Goal: Information Seeking & Learning: Find specific fact

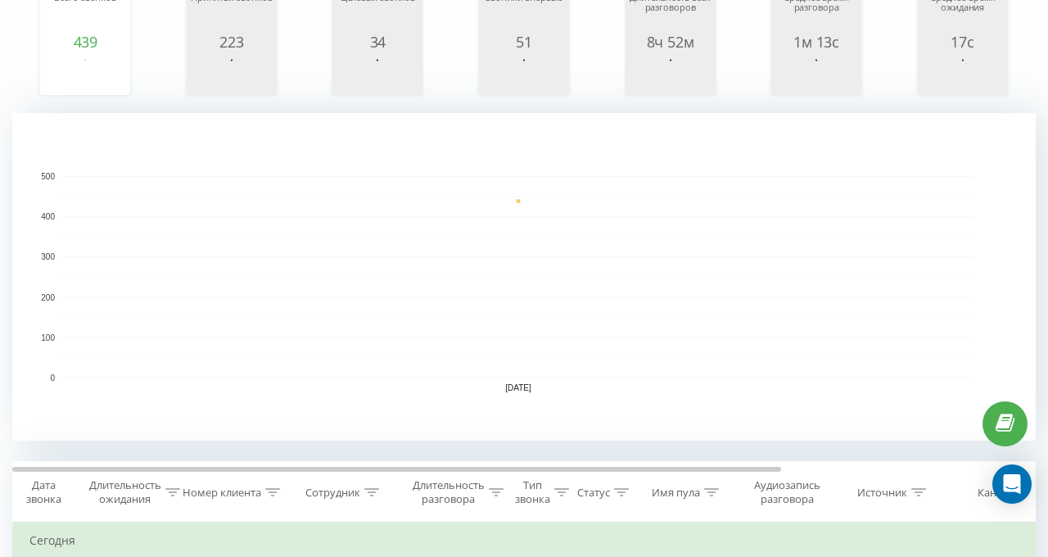
scroll to position [491, 0]
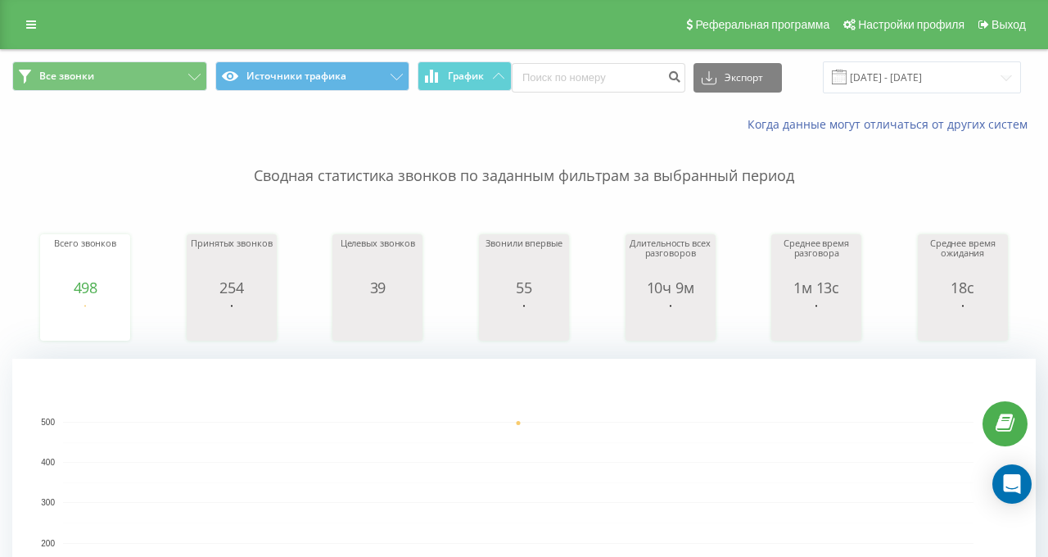
scroll to position [409, 0]
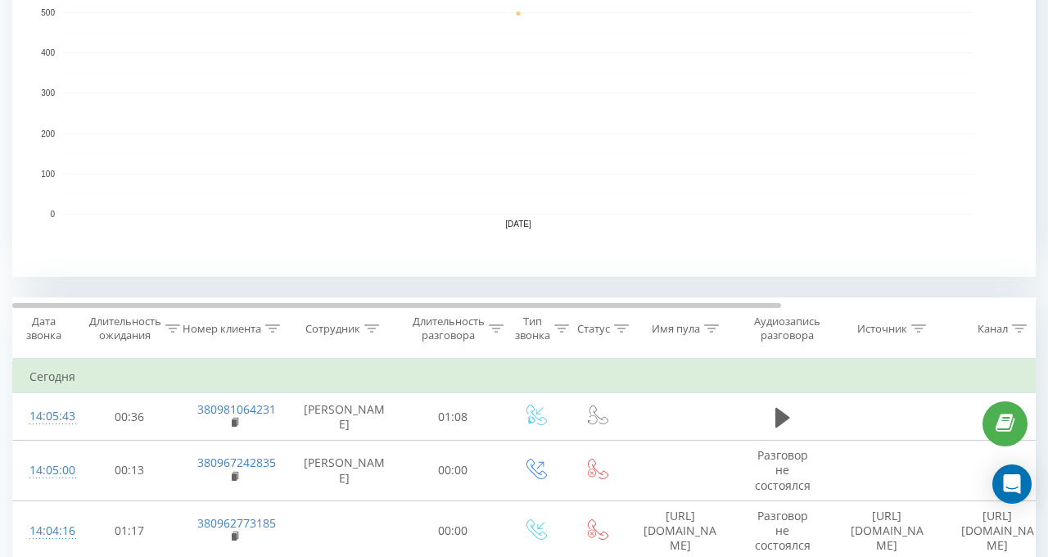
click at [370, 327] on icon at bounding box center [371, 328] width 15 height 8
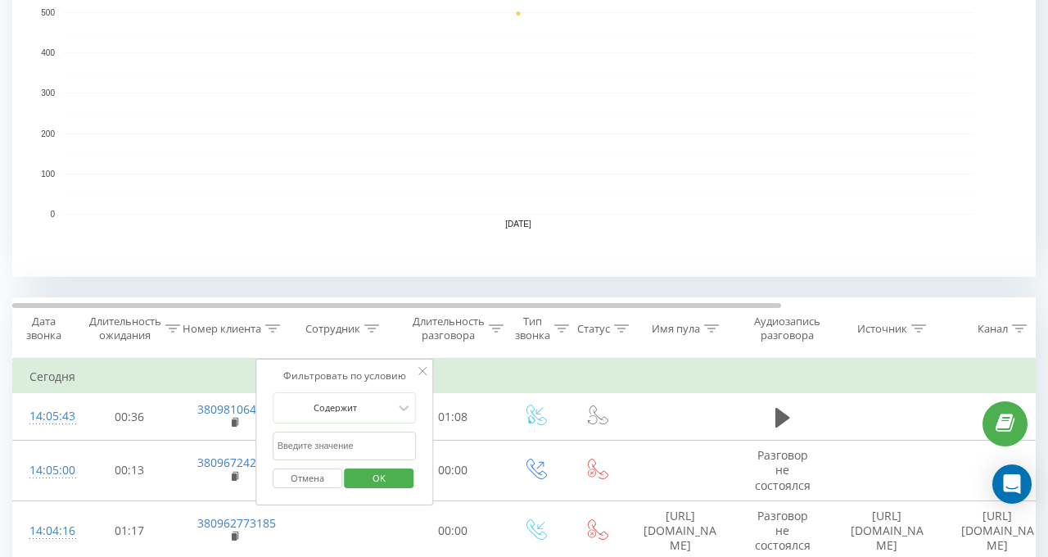
click at [363, 443] on input "text" at bounding box center [345, 445] width 144 height 29
type input "валерія"
click button "OK" at bounding box center [380, 478] width 70 height 20
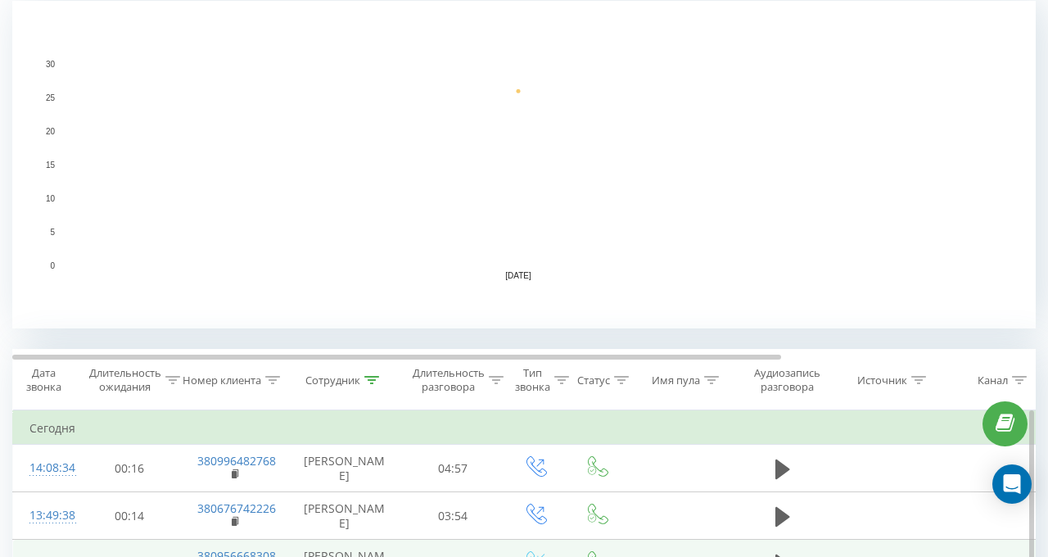
scroll to position [573, 0]
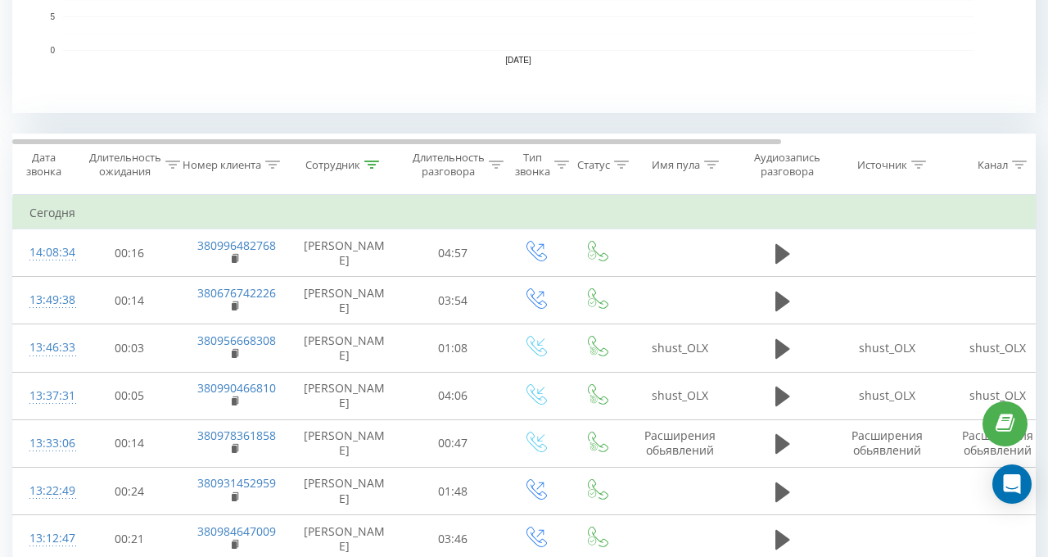
click at [368, 165] on icon at bounding box center [371, 164] width 15 height 8
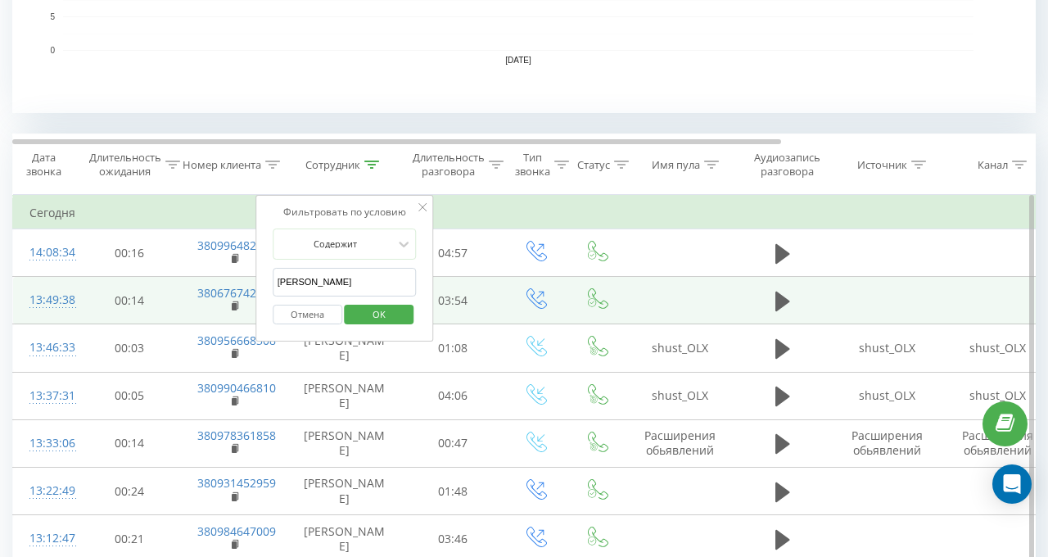
drag, startPoint x: 318, startPoint y: 282, endPoint x: 228, endPoint y: 282, distance: 89.2
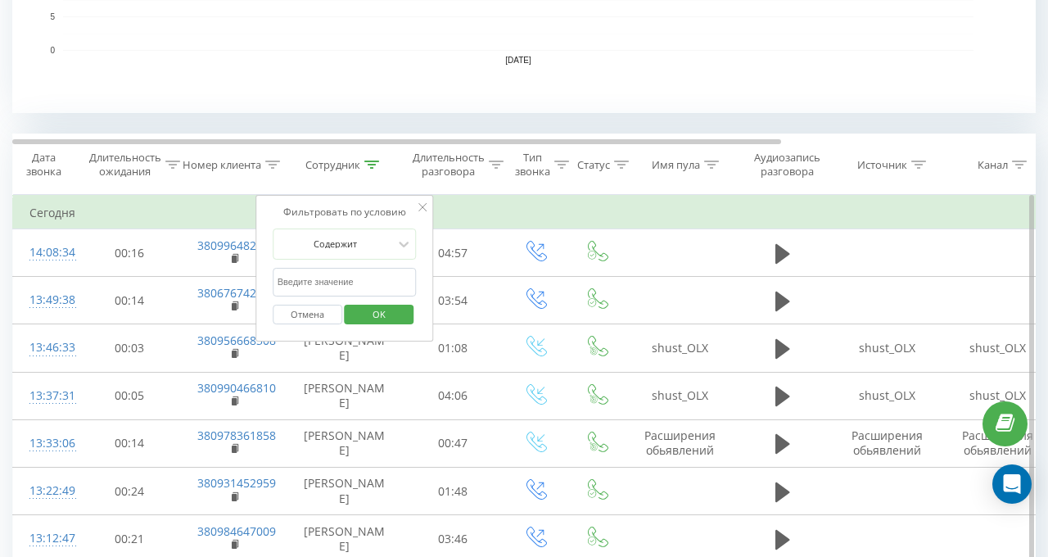
click at [355, 313] on button "OK" at bounding box center [380, 314] width 70 height 20
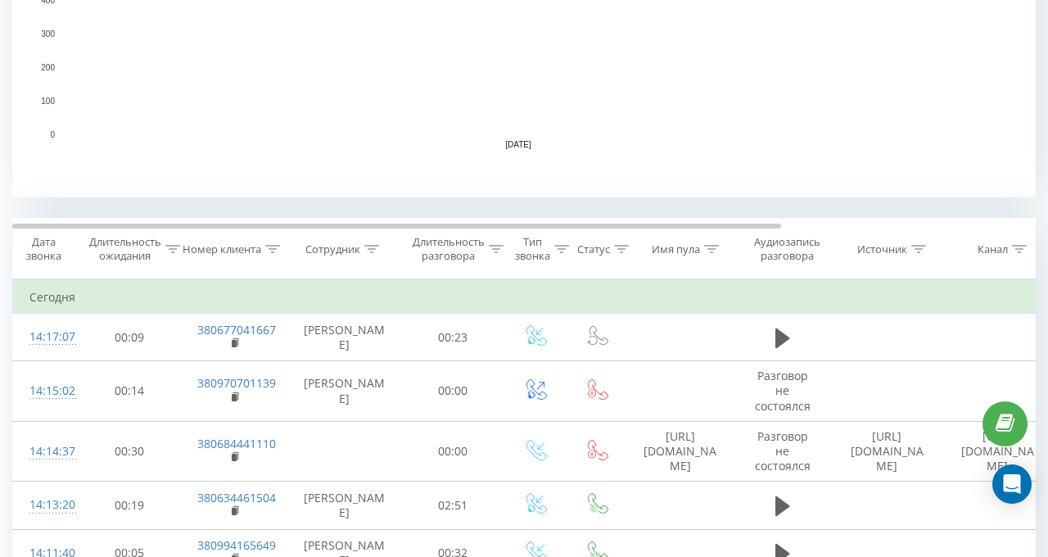
scroll to position [491, 0]
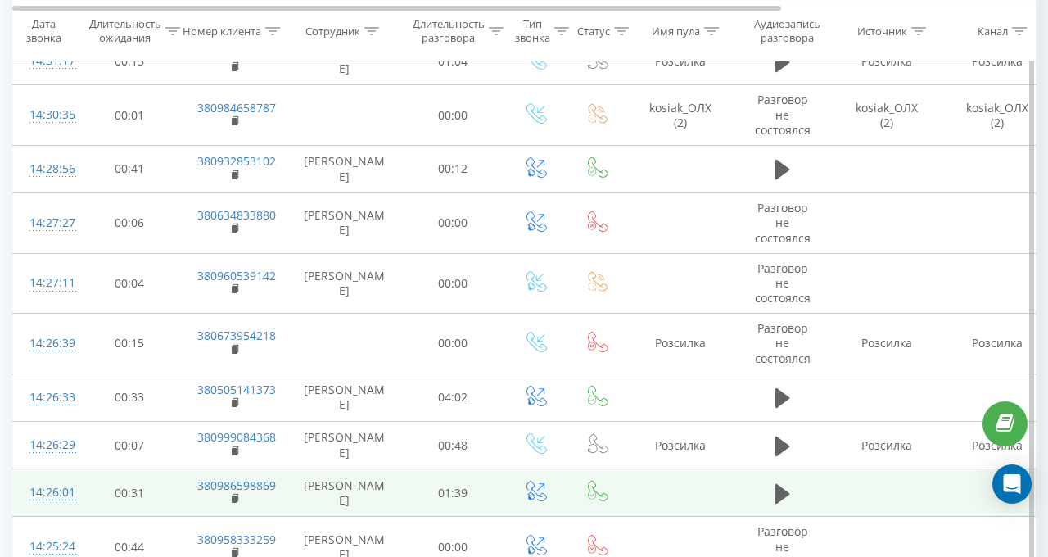
scroll to position [2963, 0]
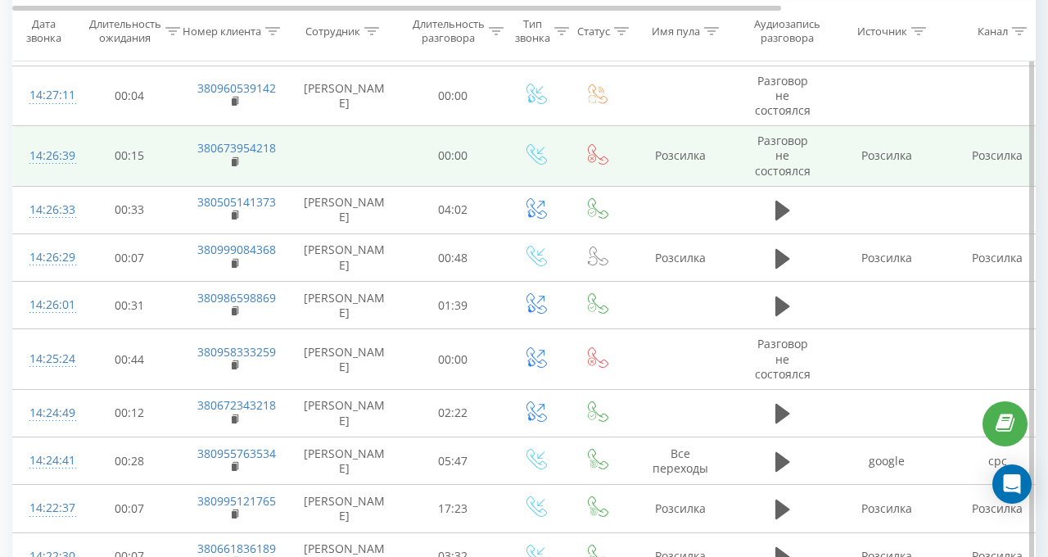
drag, startPoint x: 232, startPoint y: 145, endPoint x: 253, endPoint y: 145, distance: 20.5
click at [232, 156] on icon at bounding box center [236, 161] width 9 height 11
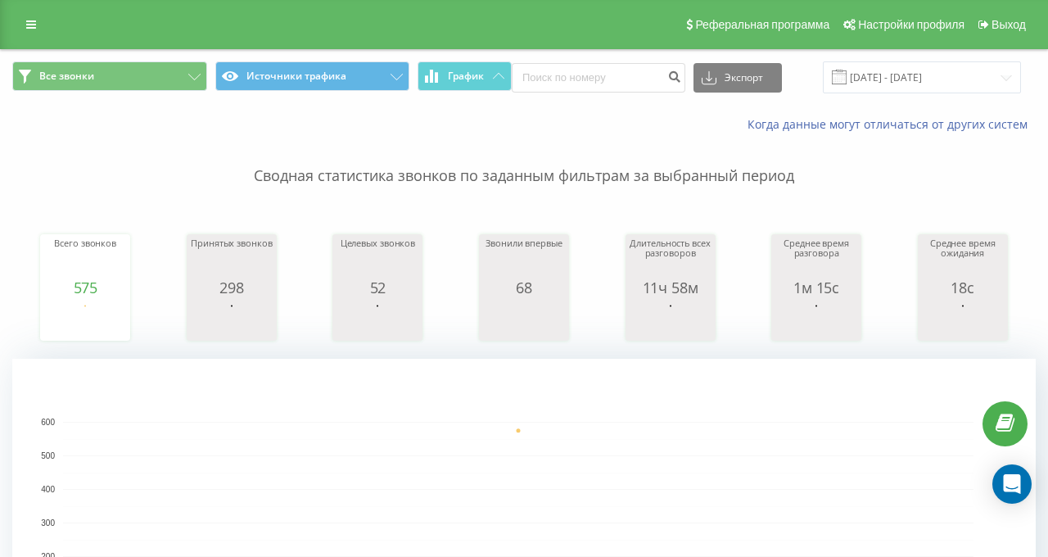
scroll to position [491, 0]
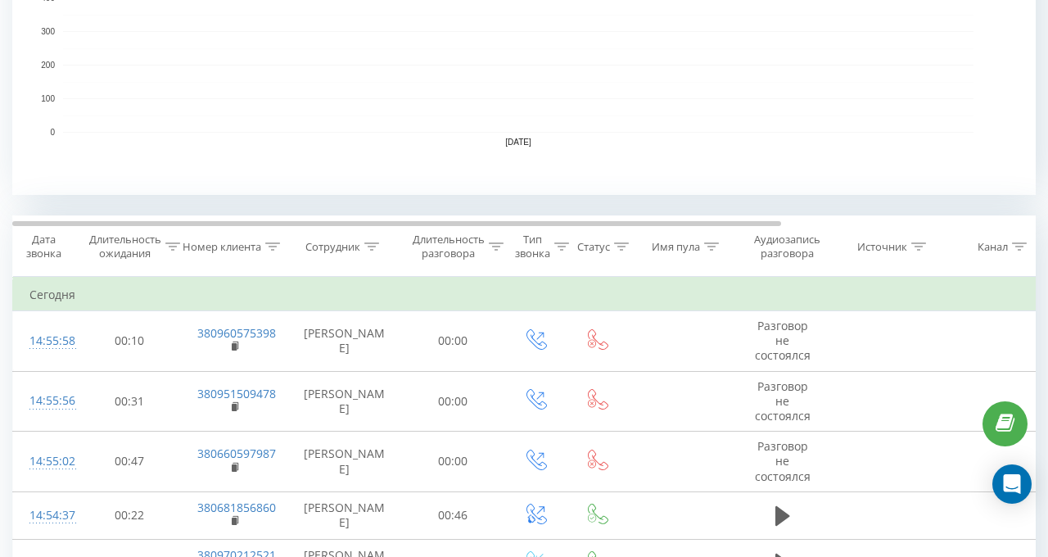
click at [369, 242] on icon at bounding box center [371, 246] width 15 height 8
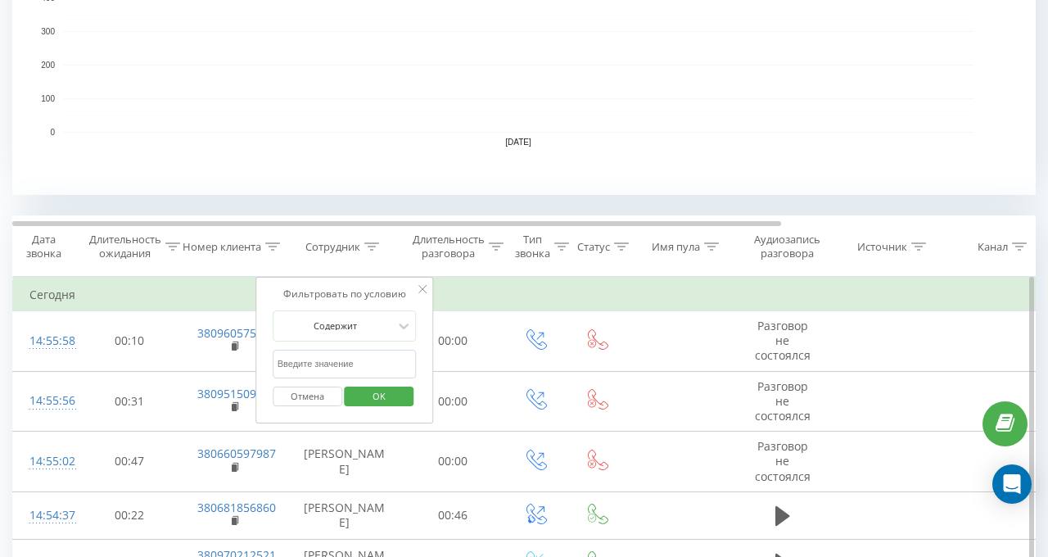
click at [342, 363] on input "text" at bounding box center [345, 364] width 144 height 29
type input "валерія"
click at [368, 394] on span "OK" at bounding box center [379, 395] width 46 height 25
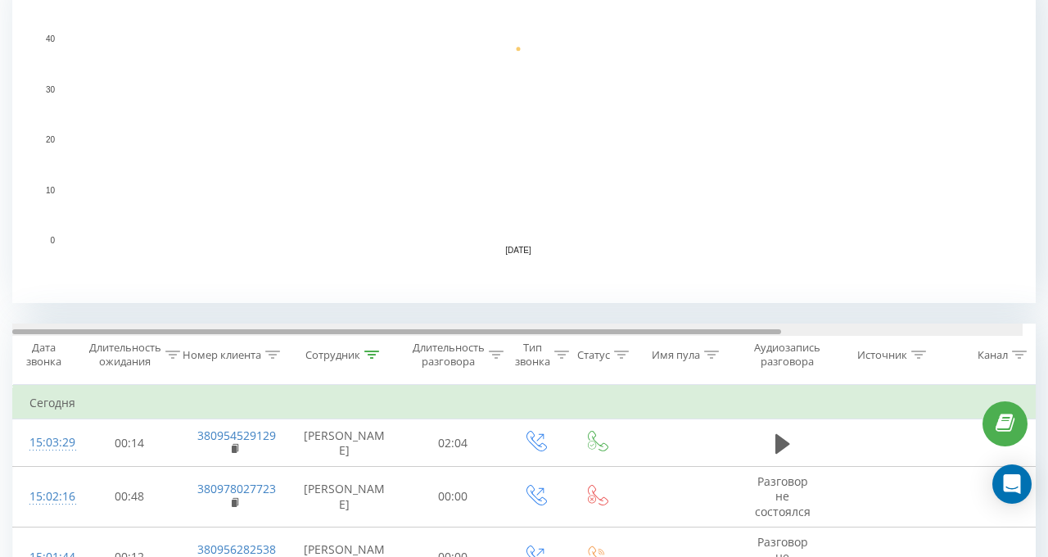
scroll to position [409, 0]
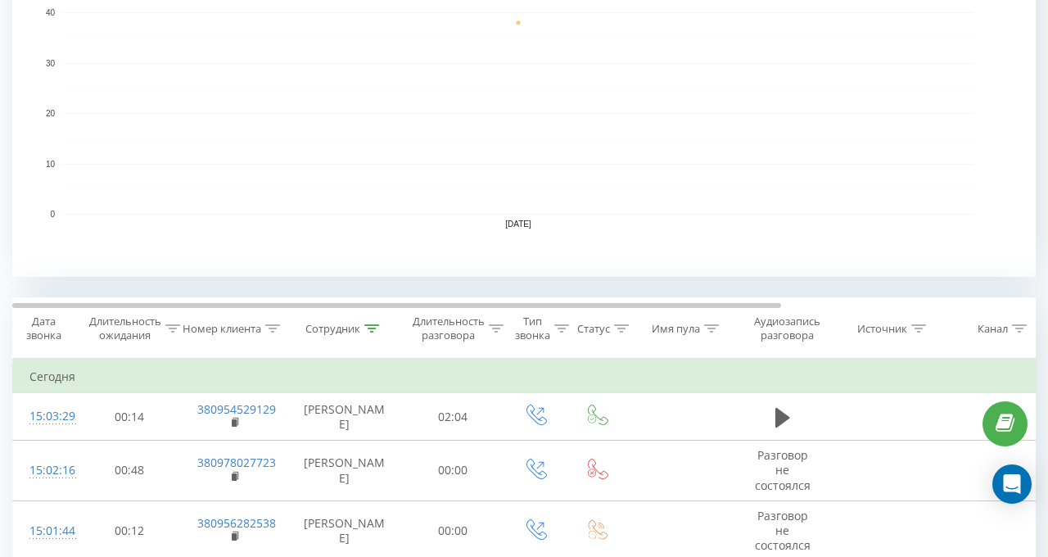
drag, startPoint x: 375, startPoint y: 325, endPoint x: 372, endPoint y: 342, distance: 17.5
click at [375, 325] on icon at bounding box center [371, 328] width 15 height 8
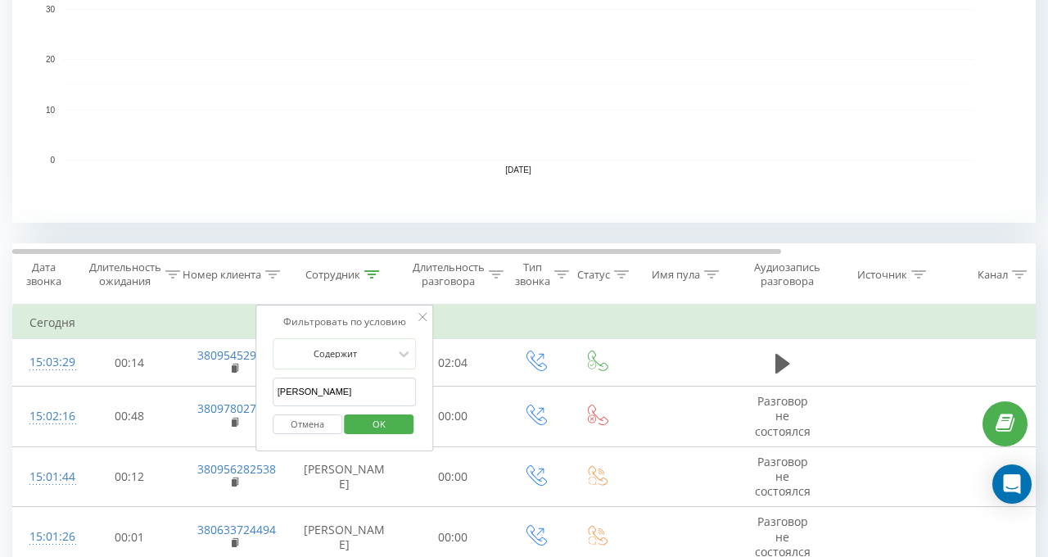
scroll to position [491, 0]
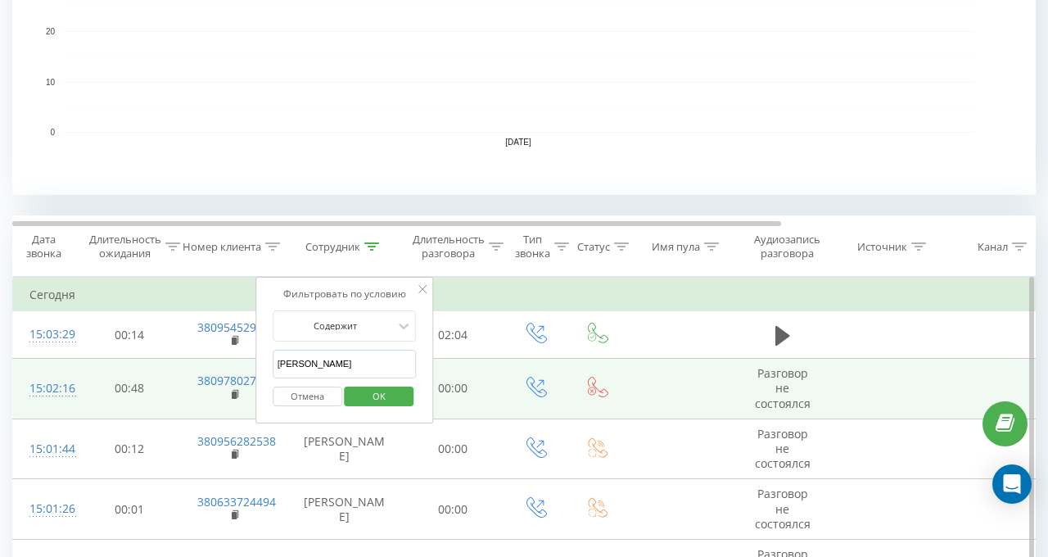
drag, startPoint x: 332, startPoint y: 363, endPoint x: 248, endPoint y: 357, distance: 84.6
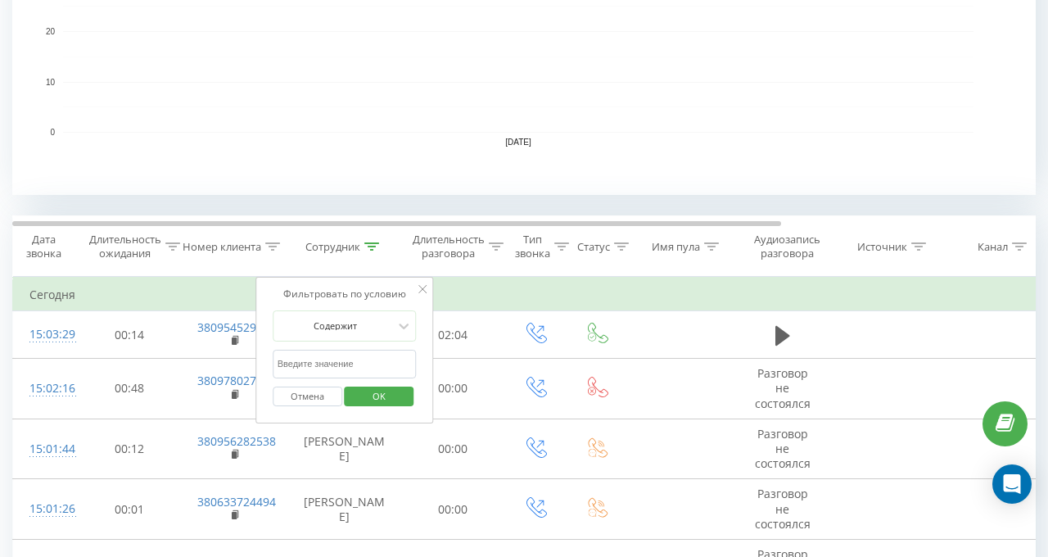
click at [383, 391] on span "OK" at bounding box center [379, 395] width 46 height 25
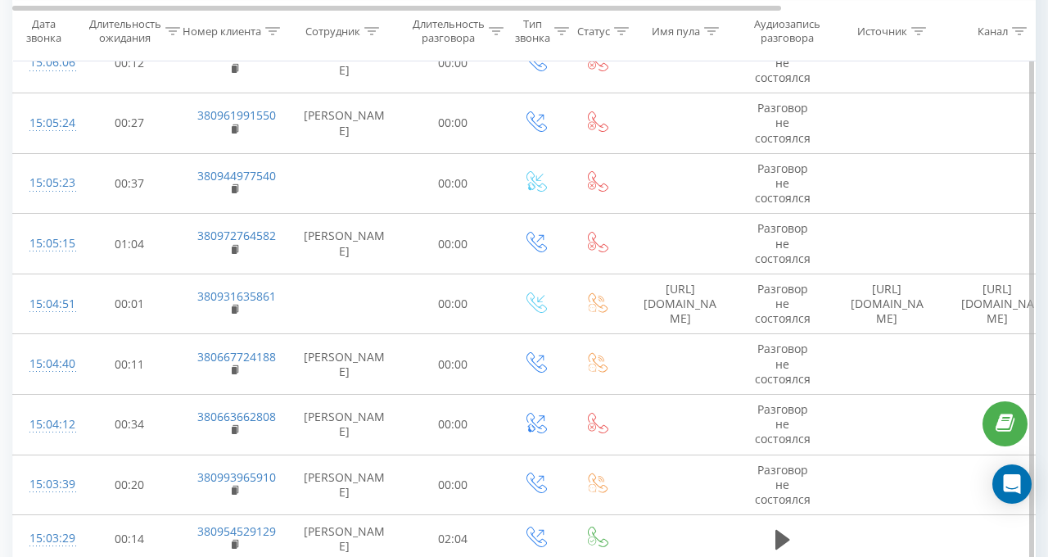
scroll to position [802, 0]
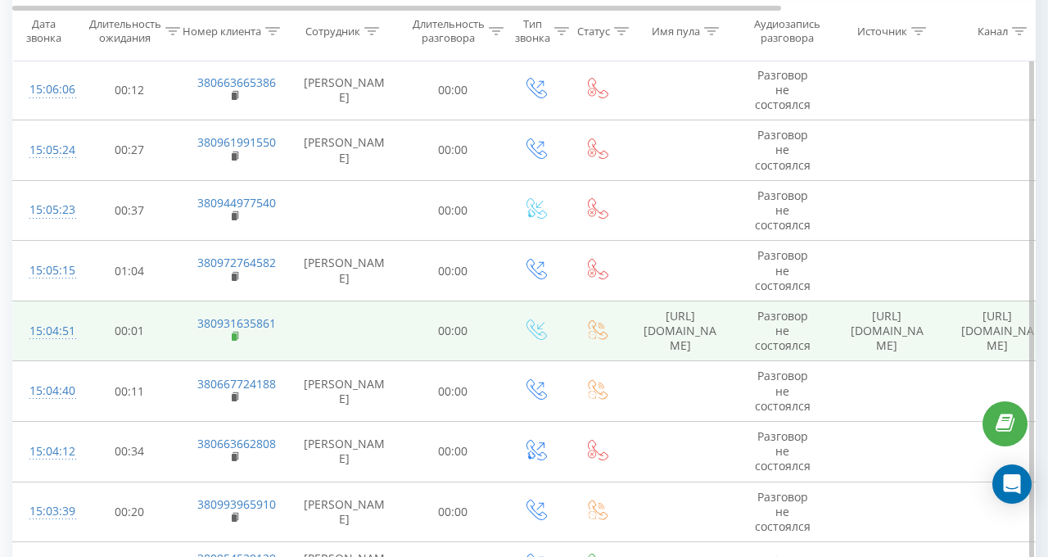
click at [235, 333] on rect at bounding box center [234, 336] width 5 height 7
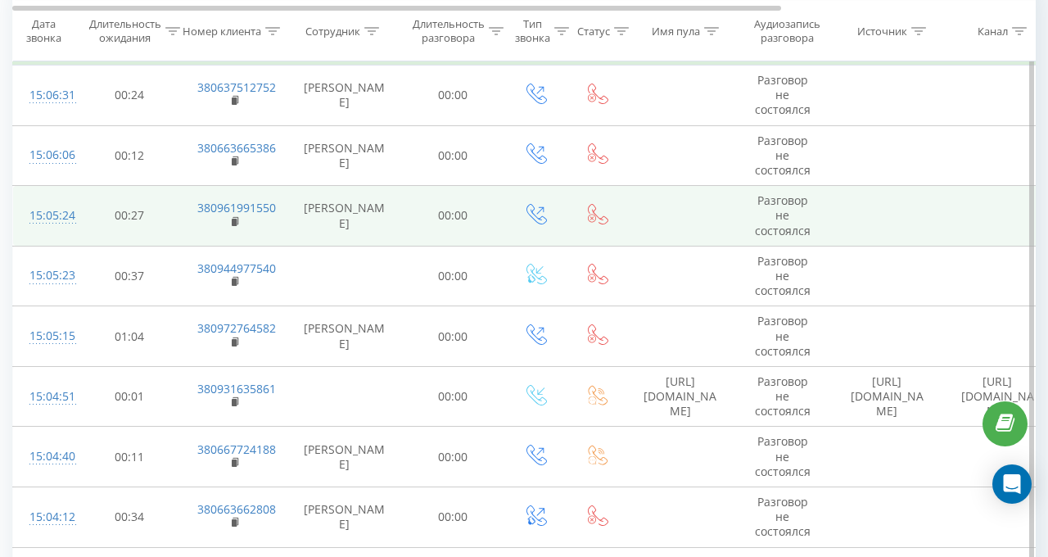
scroll to position [573, 0]
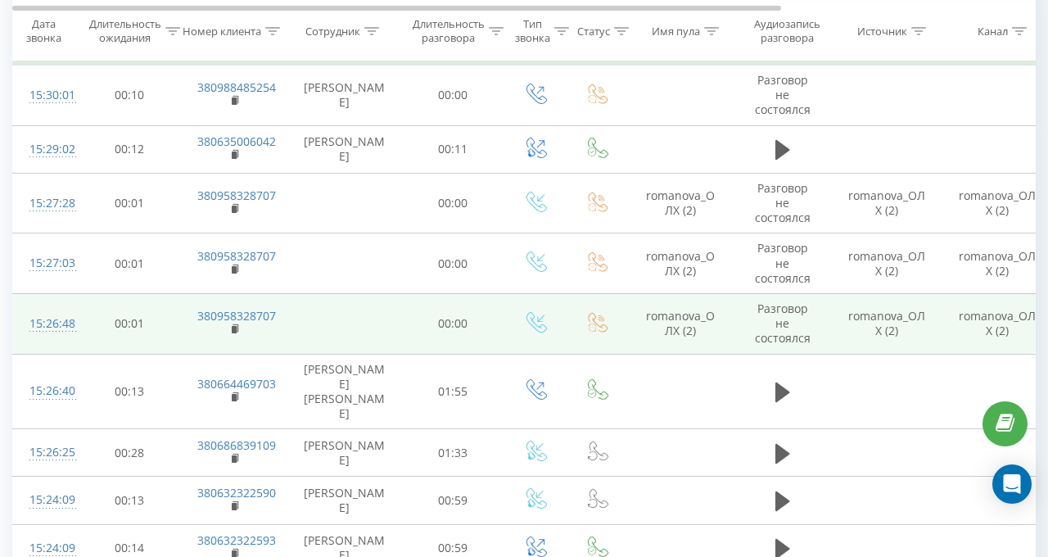
scroll to position [819, 0]
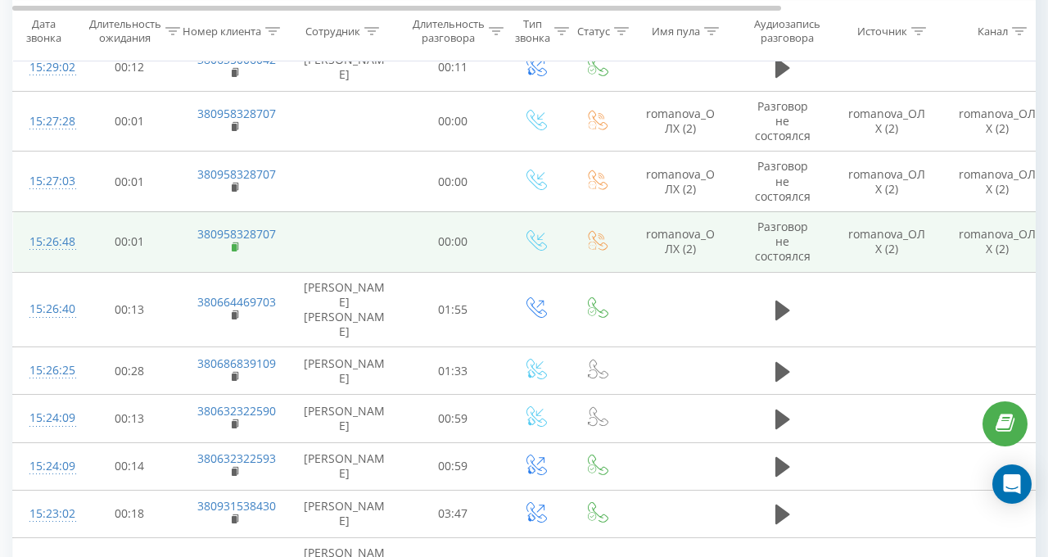
click at [234, 246] on rect at bounding box center [234, 247] width 5 height 7
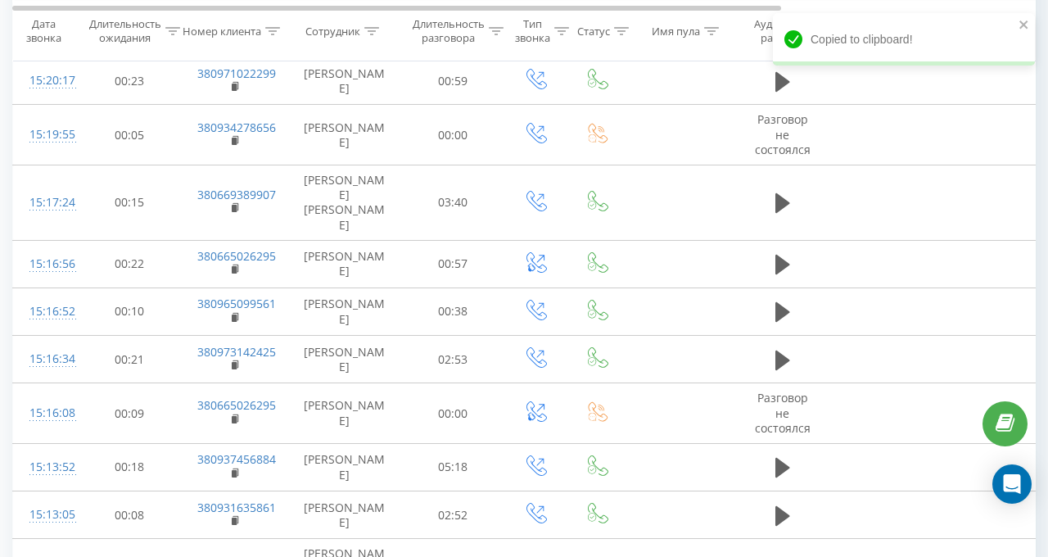
scroll to position [1555, 0]
